Goal: Task Accomplishment & Management: Manage account settings

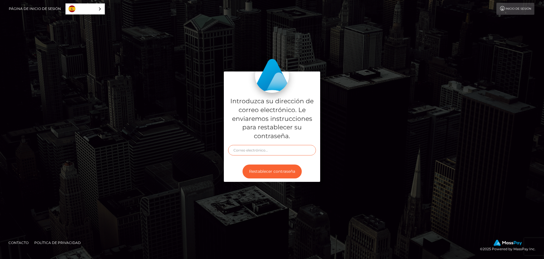
click at [254, 150] on input "text" at bounding box center [272, 150] width 88 height 10
type input "[EMAIL_ADDRESS][DOMAIN_NAME]"
drag, startPoint x: 0, startPoint y: 0, endPoint x: 274, endPoint y: 173, distance: 324.2
click at [274, 173] on button "Restablecer contraseña" at bounding box center [272, 171] width 59 height 14
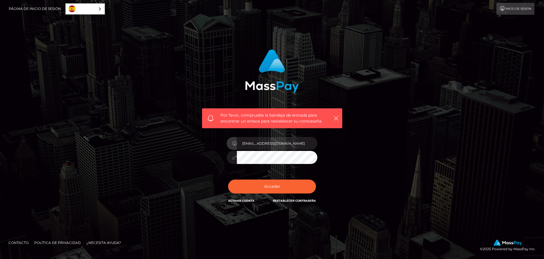
type input "[EMAIL_ADDRESS][DOMAIN_NAME]"
drag, startPoint x: 0, startPoint y: 0, endPoint x: 271, endPoint y: 187, distance: 329.5
click at [271, 187] on button "Acceder" at bounding box center [272, 186] width 88 height 14
